Goal: Task Accomplishment & Management: Manage account settings

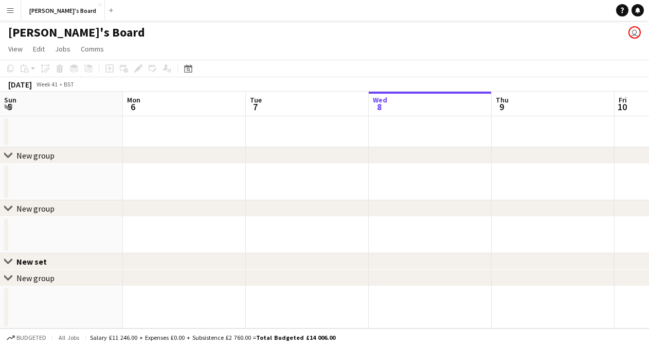
scroll to position [0, 246]
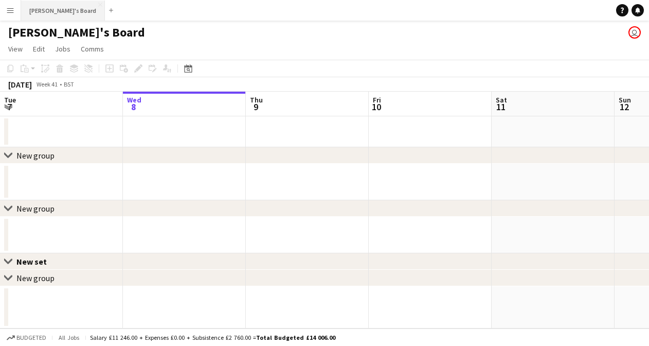
click at [48, 11] on button "[PERSON_NAME]'s Board Close" at bounding box center [63, 11] width 84 height 20
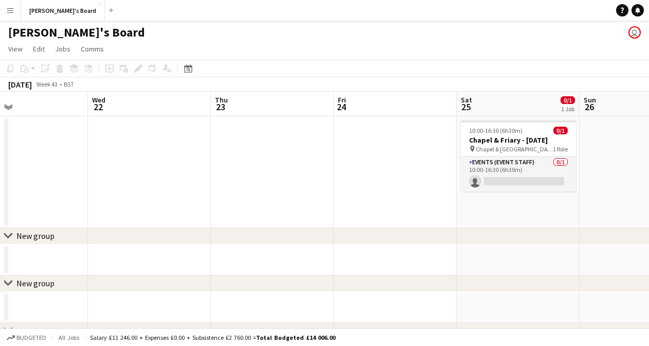
scroll to position [0, 287]
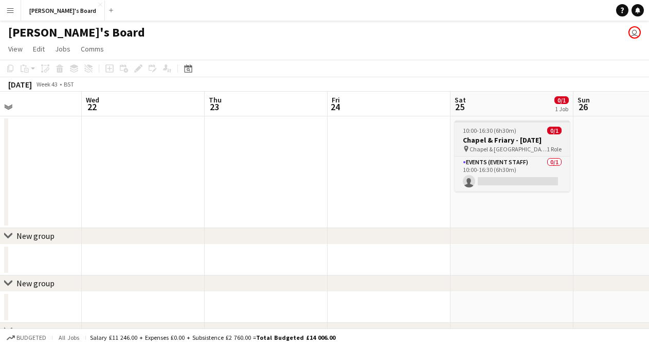
click at [523, 138] on h3 "Chapel & Friary - [DATE]" at bounding box center [512, 139] width 115 height 9
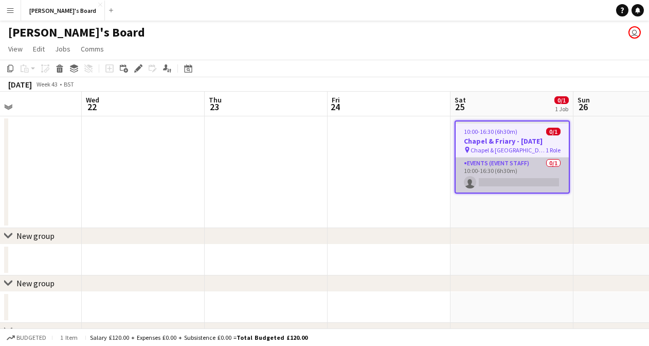
click at [534, 170] on app-card-role "Events (Event Staff) 0/1 10:00-16:30 (6h30m) single-neutral-actions" at bounding box center [512, 174] width 113 height 35
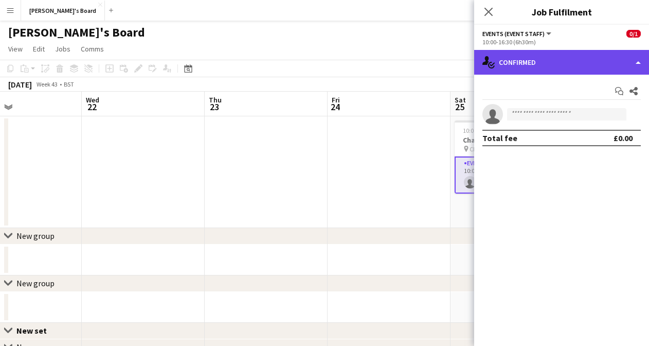
click at [555, 58] on div "single-neutral-actions-check-2 Confirmed" at bounding box center [561, 62] width 175 height 25
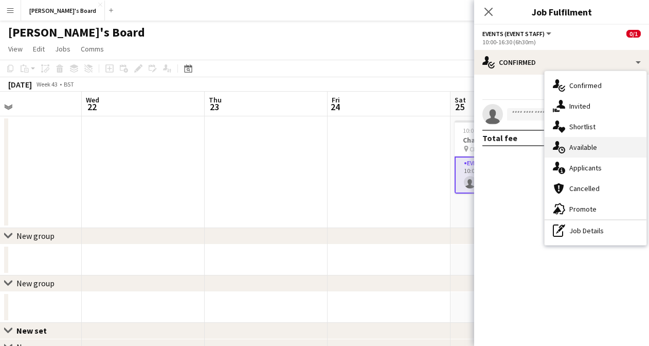
click at [597, 150] on span "Available" at bounding box center [584, 147] width 28 height 9
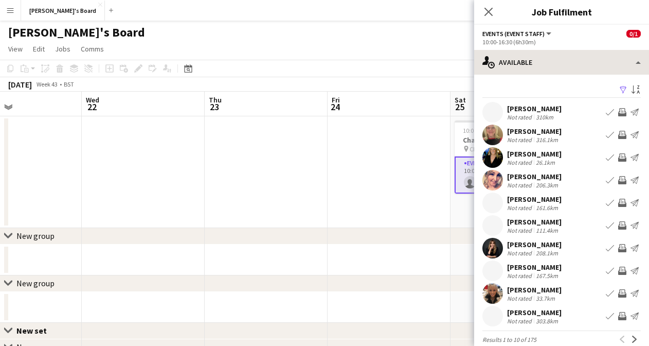
scroll to position [0, 0]
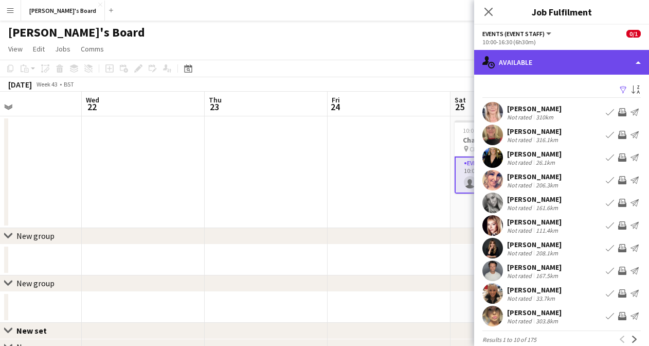
click at [540, 71] on div "single-neutral-actions-upload Available" at bounding box center [561, 62] width 175 height 25
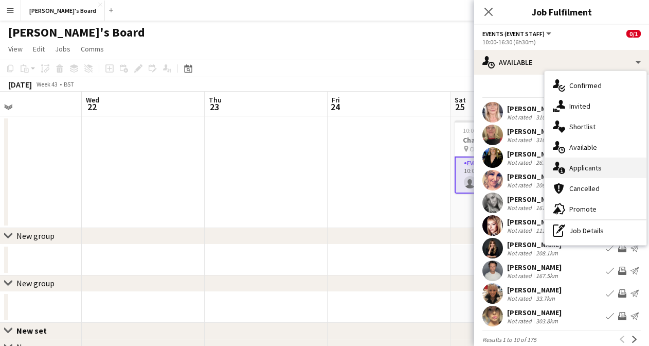
click at [583, 172] on span "Applicants" at bounding box center [586, 167] width 32 height 9
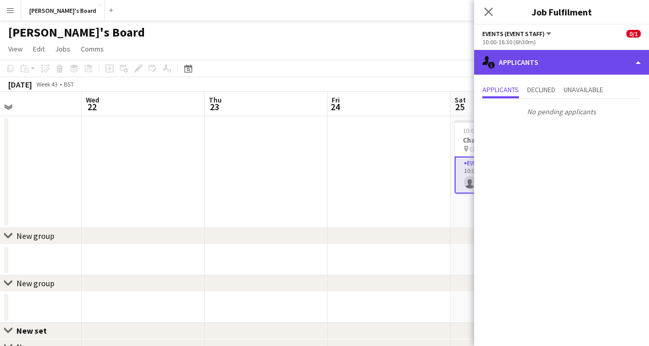
click at [533, 67] on div "single-neutral-actions-information Applicants" at bounding box center [561, 62] width 175 height 25
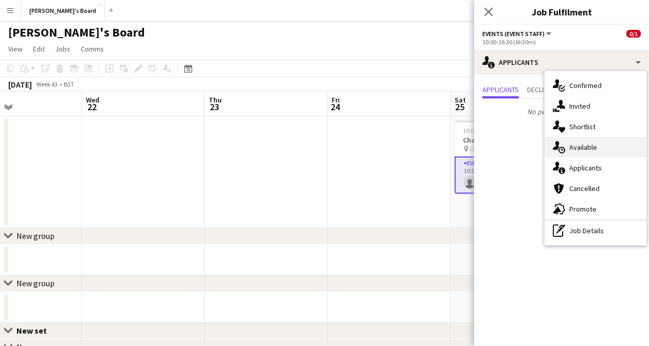
click at [591, 152] on div "single-neutral-actions-upload Available" at bounding box center [596, 147] width 102 height 21
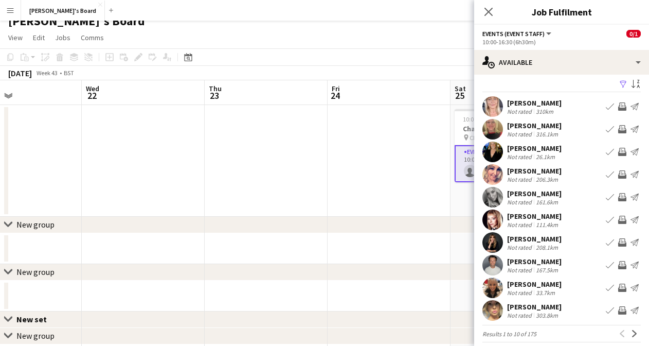
scroll to position [3, 0]
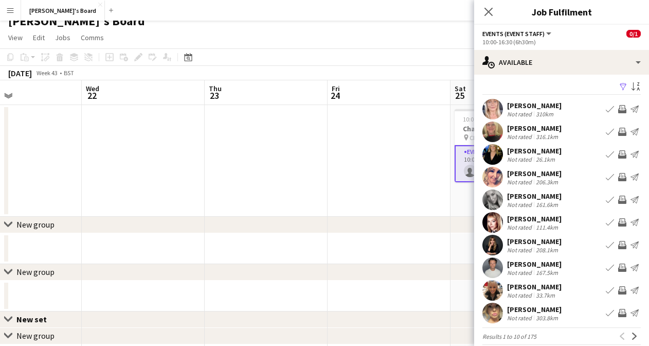
click at [639, 290] on app-icon "Send notification" at bounding box center [635, 290] width 8 height 8
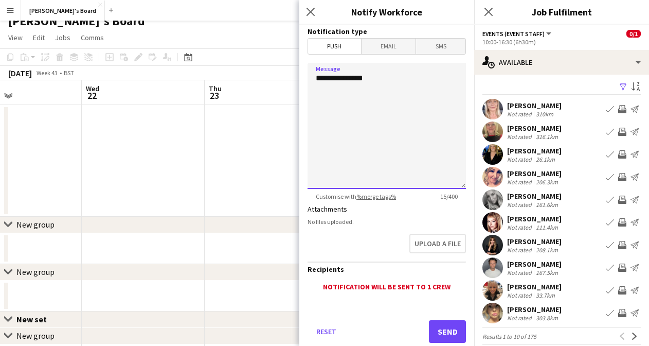
drag, startPoint x: 379, startPoint y: 80, endPoint x: 299, endPoint y: 79, distance: 79.2
click at [299, 80] on app-popin "**********" at bounding box center [386, 173] width 175 height 346
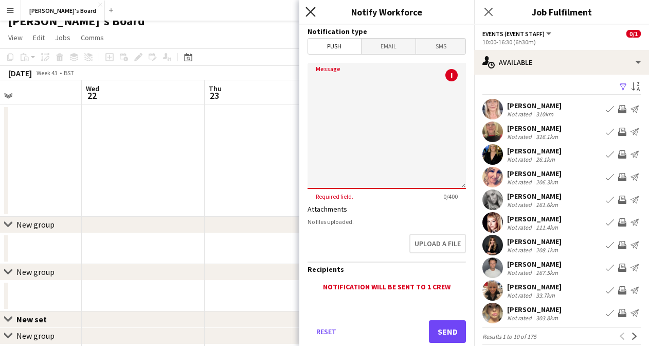
click at [312, 7] on icon "Close pop-in" at bounding box center [311, 12] width 10 height 10
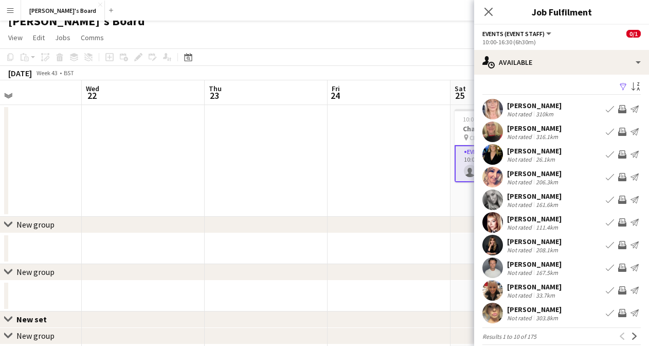
click at [612, 290] on app-icon "Book crew" at bounding box center [610, 290] width 8 height 8
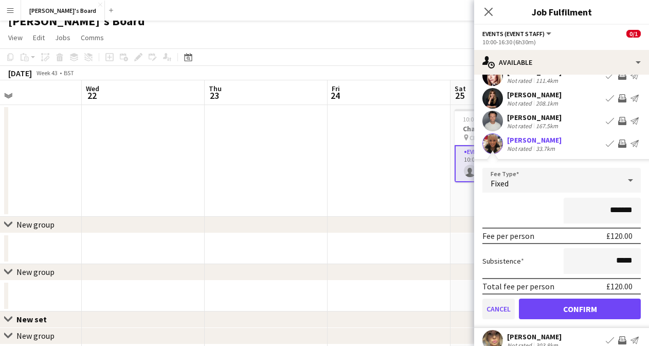
click at [503, 312] on button "Cancel" at bounding box center [499, 308] width 32 height 21
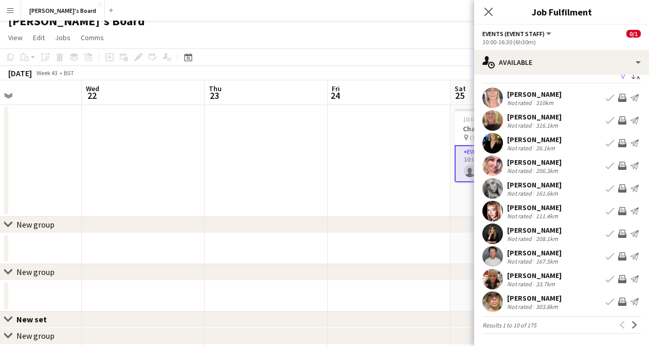
click at [633, 276] on app-icon "Send notification" at bounding box center [635, 279] width 8 height 8
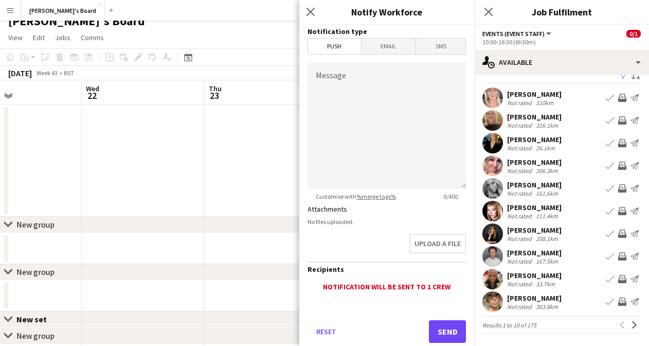
click at [449, 334] on button "Send" at bounding box center [447, 331] width 37 height 23
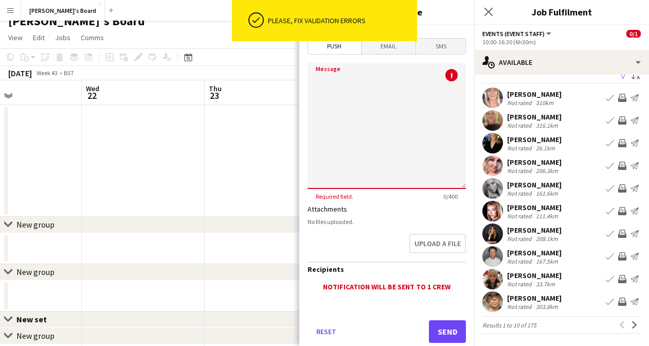
click at [399, 96] on textarea "Message" at bounding box center [387, 126] width 158 height 126
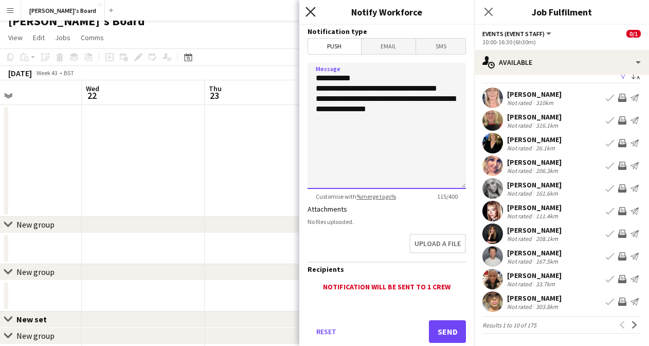
type textarea "**********"
click at [309, 9] on icon at bounding box center [311, 12] width 10 height 10
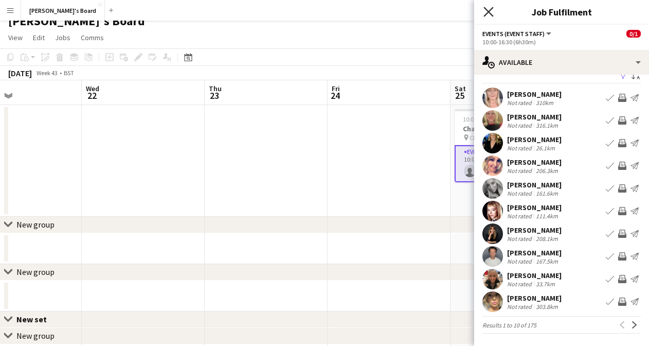
click at [486, 13] on icon "Close pop-in" at bounding box center [489, 12] width 10 height 10
